Goal: Task Accomplishment & Management: Complete application form

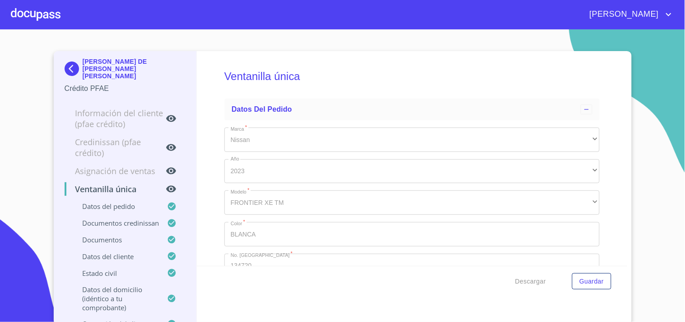
click at [33, 20] on div at bounding box center [36, 14] width 50 height 29
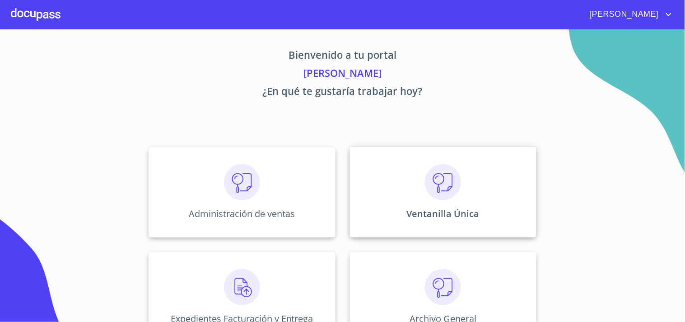
click at [450, 166] on img at bounding box center [443, 182] width 36 height 36
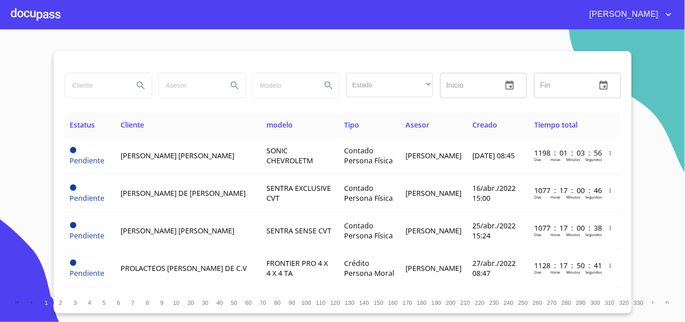
click at [114, 79] on input "search" at bounding box center [95, 85] width 61 height 24
type input "a"
type input "[PERSON_NAME]"
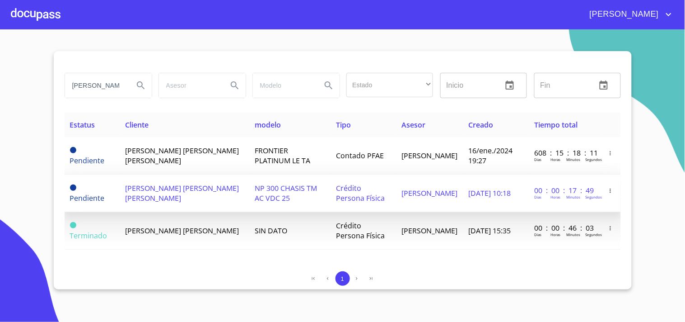
click at [351, 197] on td "Crédito Persona Física" at bounding box center [364, 192] width 66 height 37
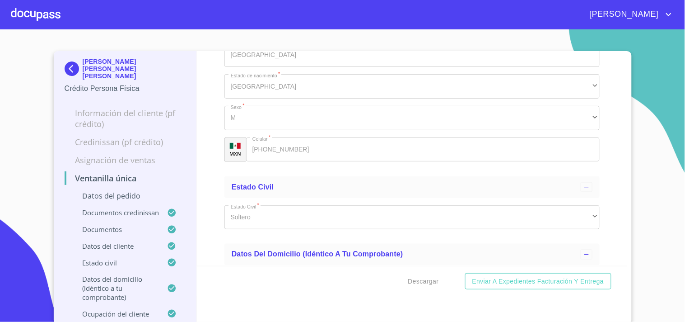
scroll to position [2911, 0]
click at [436, 285] on button "Descargar" at bounding box center [424, 281] width 38 height 17
click at [37, 13] on div at bounding box center [36, 14] width 50 height 29
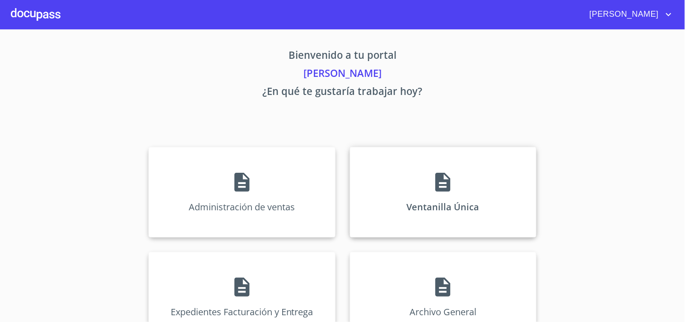
click at [427, 165] on div "Ventanilla Única" at bounding box center [443, 192] width 187 height 90
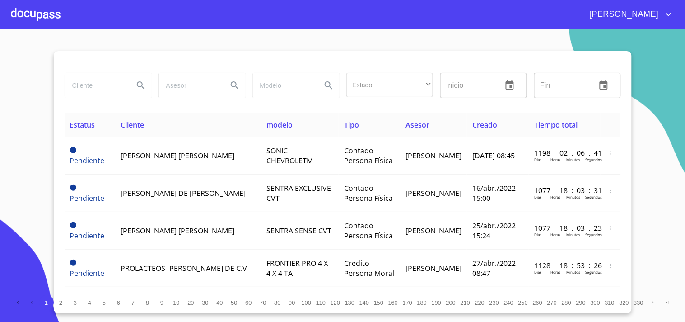
click at [99, 91] on input "search" at bounding box center [95, 85] width 61 height 24
type input "k"
type input "l"
type input "[PERSON_NAME]"
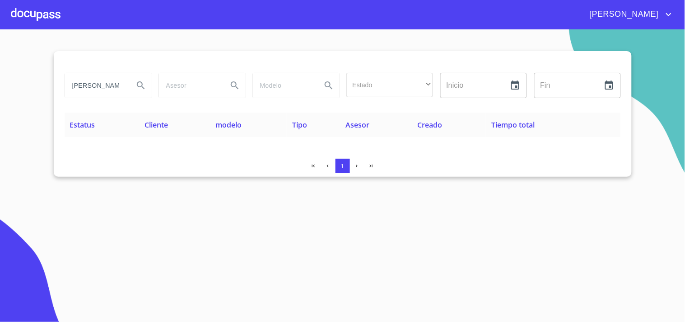
drag, startPoint x: 119, startPoint y: 93, endPoint x: 0, endPoint y: 123, distance: 122.6
click at [0, 123] on section "[PERSON_NAME] Estado ​ ​ Inicio ​ Fin ​ Estatus Cliente modelo Tipo Asesor Crea…" at bounding box center [342, 175] width 685 height 292
click at [288, 279] on section "Estado ​ ​ Inicio ​ Fin ​ Estatus Cliente modelo Tipo Asesor Creado Tiempo tota…" at bounding box center [342, 175] width 685 height 292
click at [18, 15] on div at bounding box center [36, 14] width 50 height 29
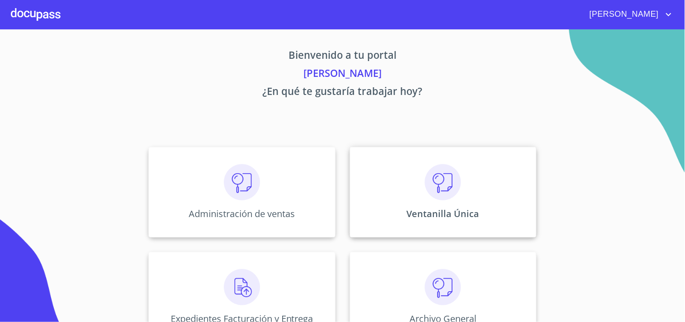
click at [497, 165] on div "Ventanilla Única" at bounding box center [443, 192] width 187 height 90
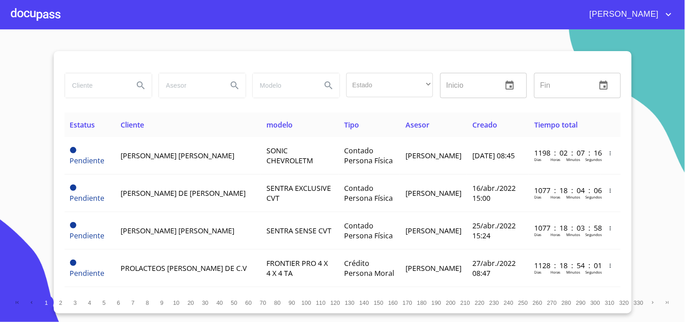
click at [116, 77] on input "search" at bounding box center [95, 85] width 61 height 24
click at [40, 11] on div at bounding box center [36, 14] width 50 height 29
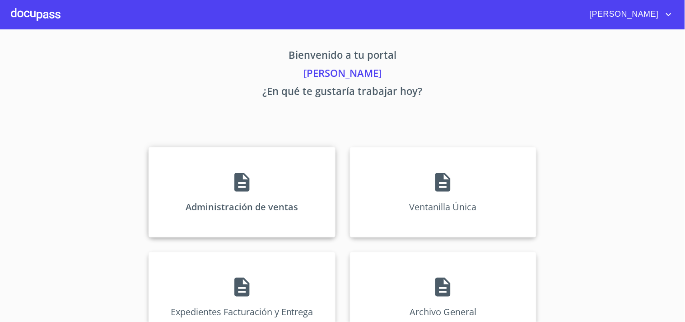
click at [288, 192] on div "Administración de ventas" at bounding box center [242, 192] width 187 height 90
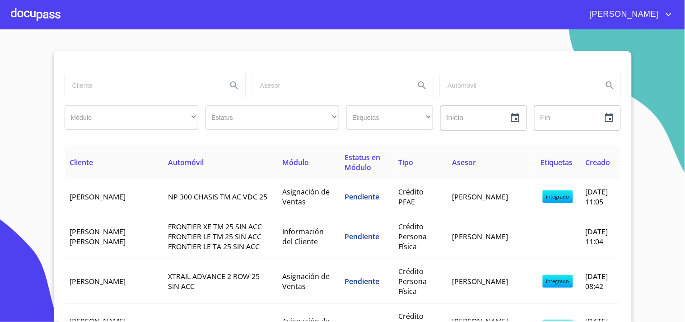
click at [86, 77] on input "search" at bounding box center [142, 85] width 155 height 24
type input "[PERSON_NAME]"
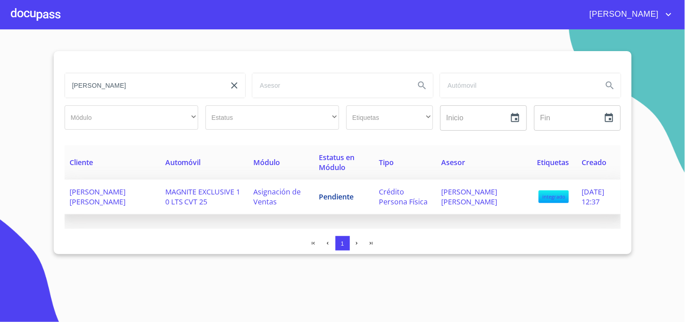
click at [136, 199] on td "[PERSON_NAME] [PERSON_NAME]" at bounding box center [112, 196] width 95 height 35
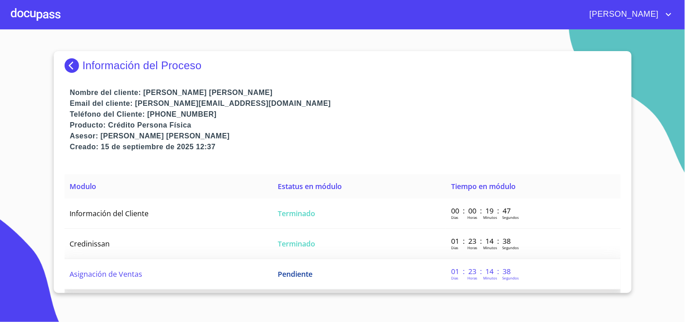
click at [340, 267] on td "Pendiente" at bounding box center [358, 274] width 173 height 30
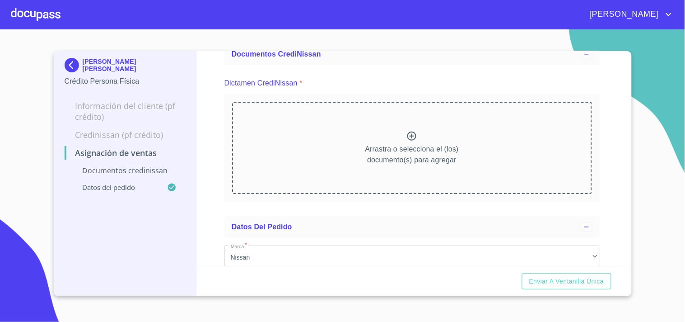
scroll to position [195, 0]
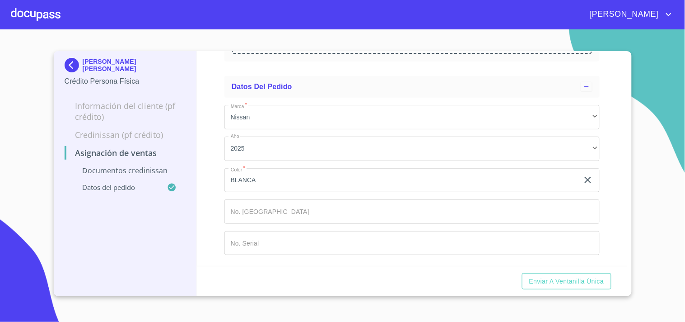
click at [313, 210] on input "Marca   *" at bounding box center [412, 211] width 375 height 24
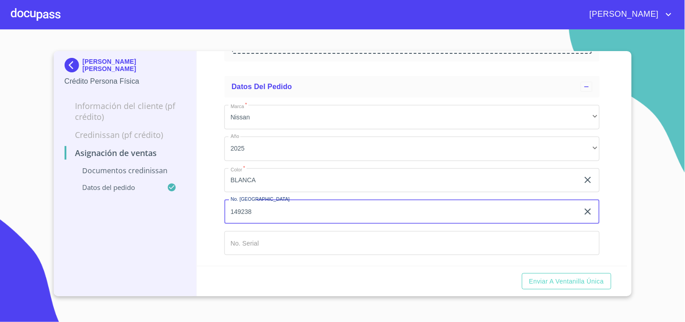
type input "149238"
click at [314, 244] on input "Marca   *" at bounding box center [412, 243] width 375 height 24
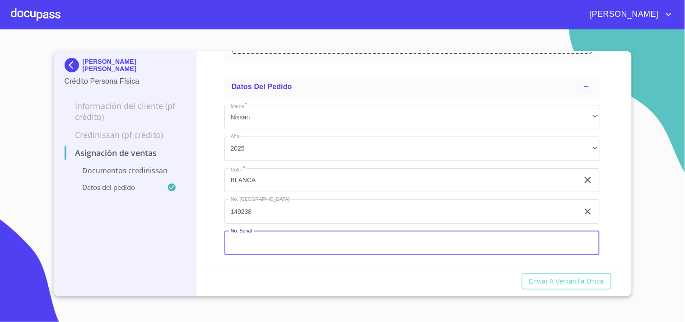
paste input "[US_VEHICLE_IDENTIFICATION_NUMBER]"
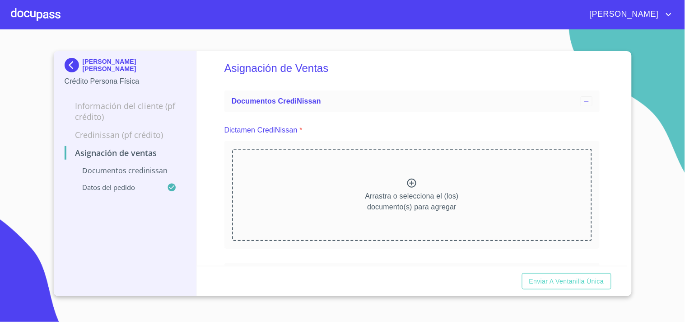
scroll to position [0, 0]
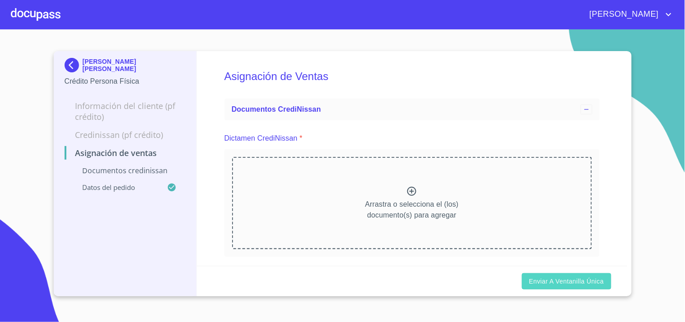
type input "[US_VEHICLE_IDENTIFICATION_NUMBER]"
click at [545, 277] on span "Enviar a Ventanilla única" at bounding box center [566, 281] width 75 height 11
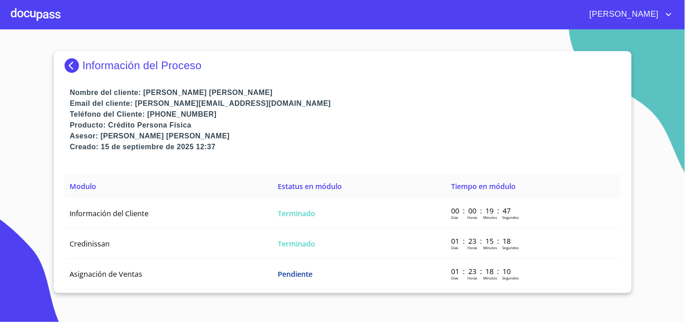
click at [47, 15] on div at bounding box center [36, 14] width 50 height 29
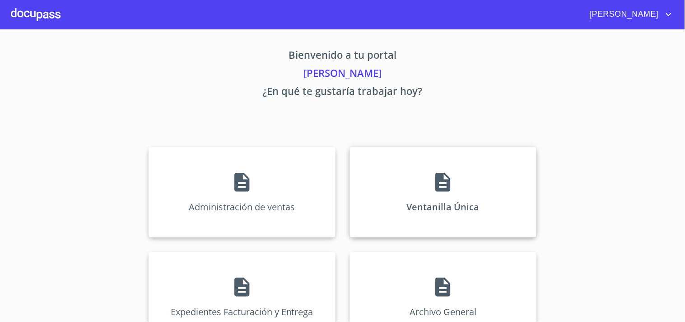
click at [470, 173] on div "Ventanilla Única" at bounding box center [443, 192] width 187 height 90
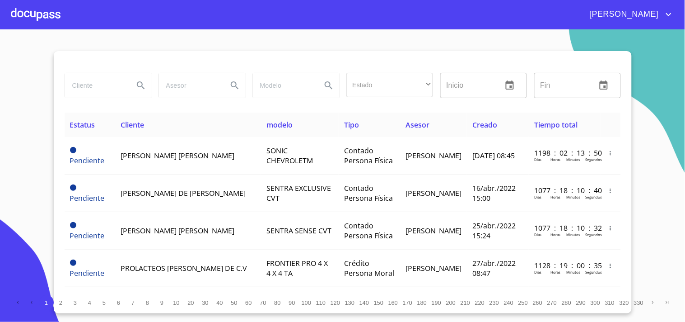
click at [79, 82] on input "search" at bounding box center [95, 85] width 61 height 24
type input "[PERSON_NAME]"
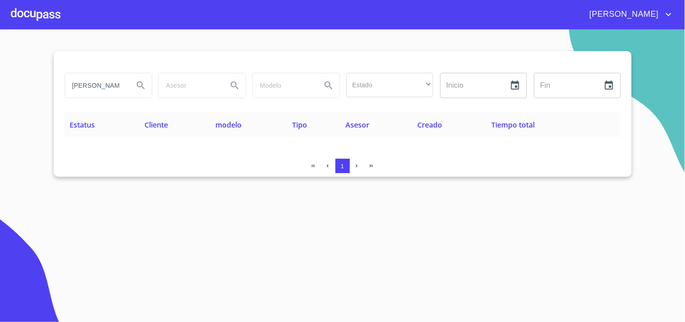
drag, startPoint x: 113, startPoint y: 86, endPoint x: 37, endPoint y: 86, distance: 75.4
click at [37, 86] on section "[PERSON_NAME] Estado ​ ​ Inicio ​ Fin ​ Estatus Cliente modelo Tipo Asesor Crea…" at bounding box center [342, 175] width 685 height 292
type input "D"
type input "[PERSON_NAME]"
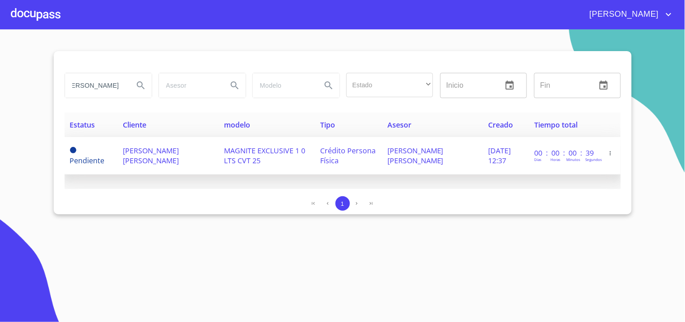
click at [435, 151] on span "[PERSON_NAME] [PERSON_NAME]" at bounding box center [416, 155] width 56 height 20
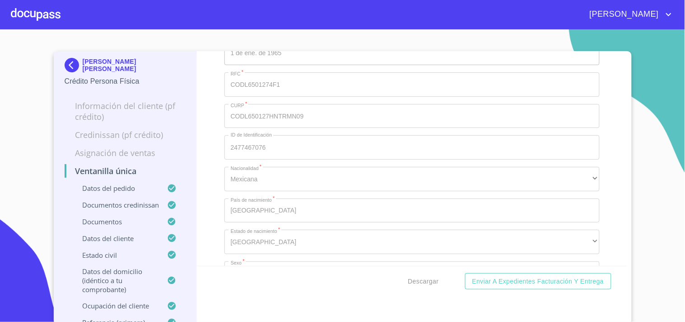
scroll to position [3473, 0]
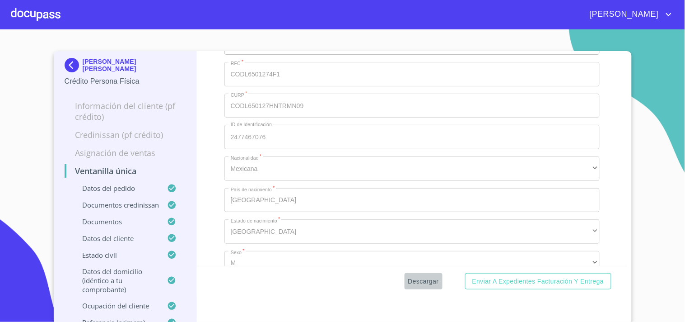
click at [432, 276] on span "Descargar" at bounding box center [423, 281] width 31 height 11
